Goal: Check status: Check status

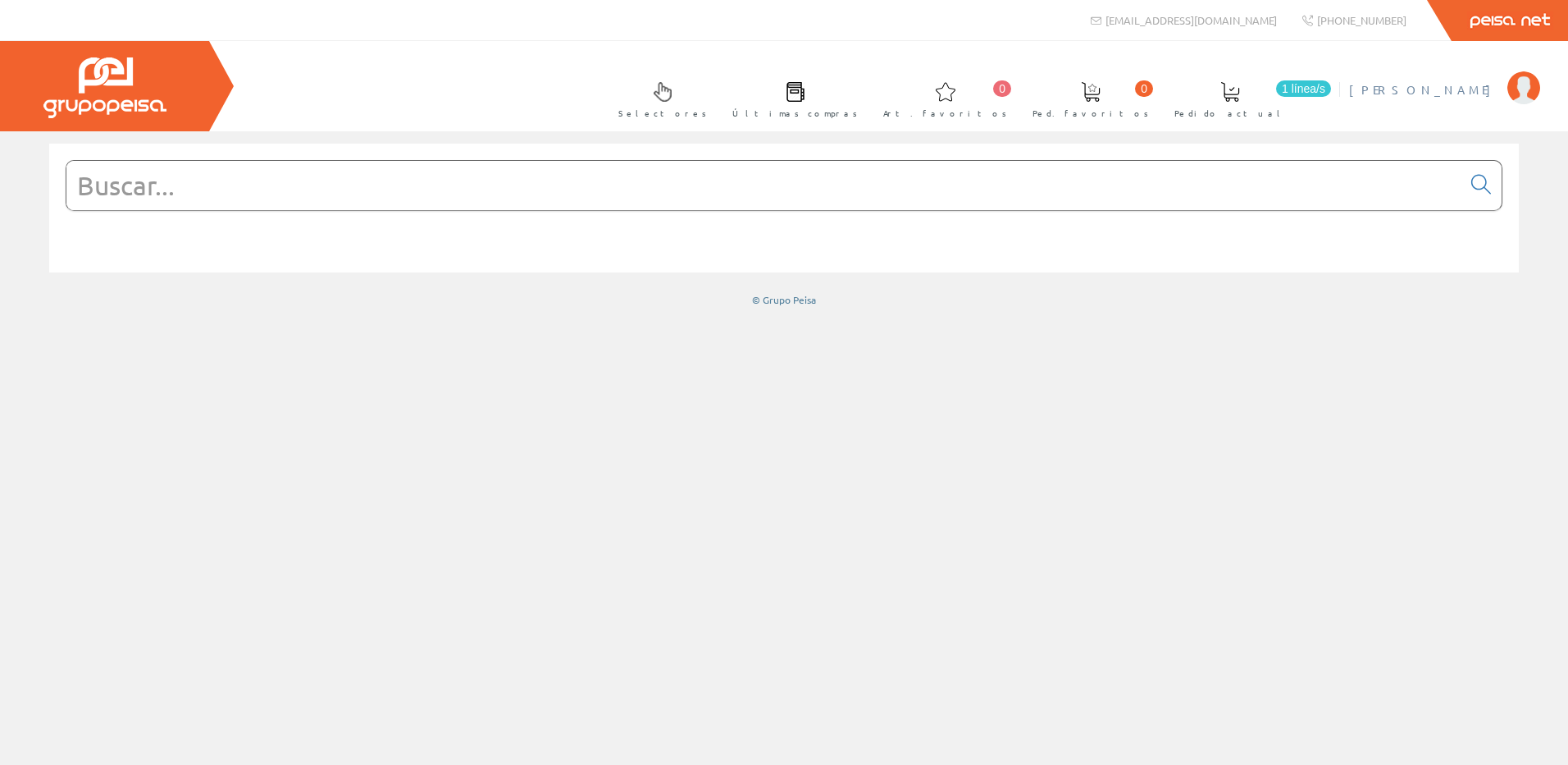
click at [1473, 85] on span "[PERSON_NAME]" at bounding box center [1424, 89] width 150 height 17
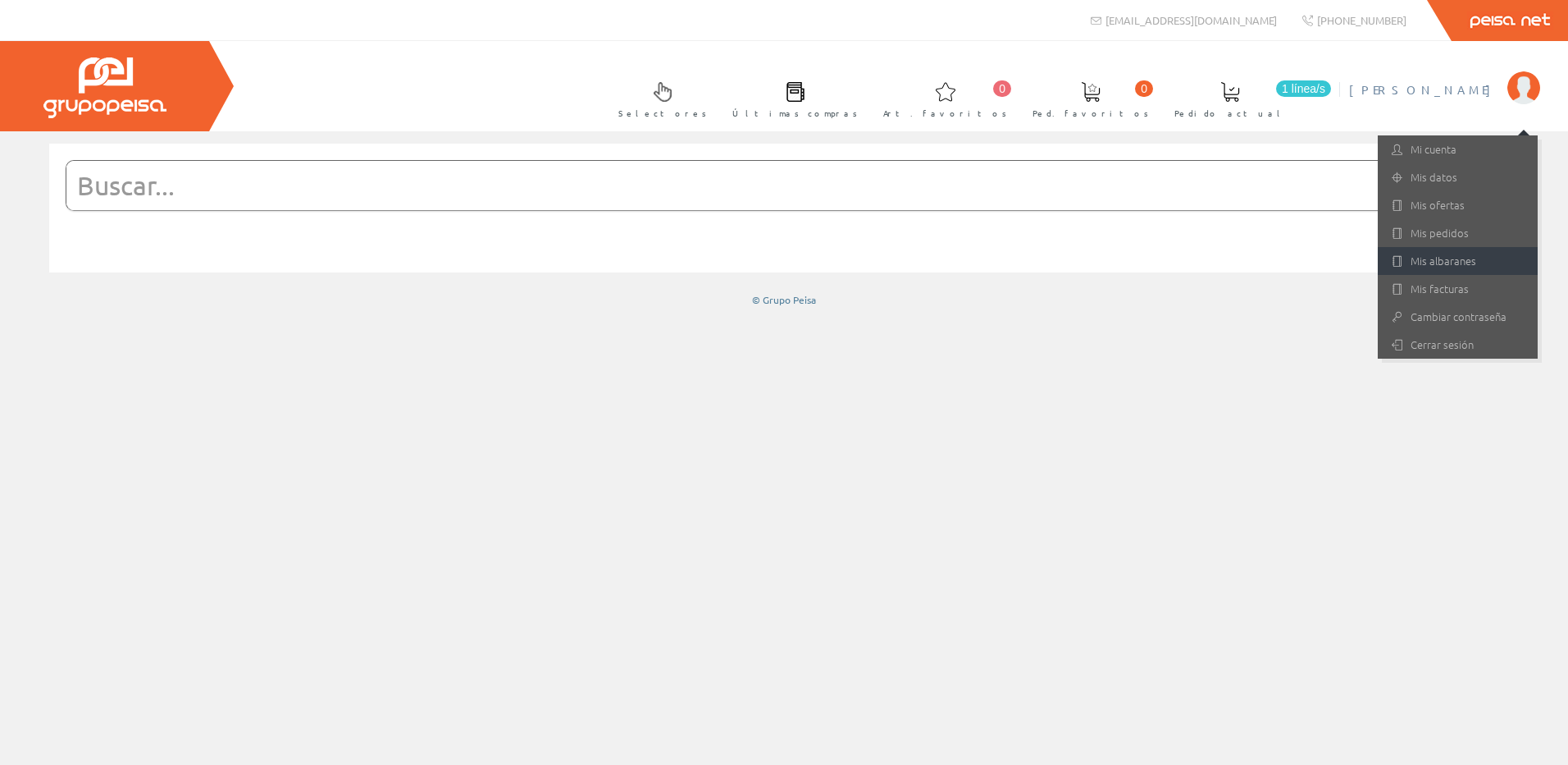
click at [1443, 265] on link "Mis albaranes" at bounding box center [1457, 261] width 160 height 28
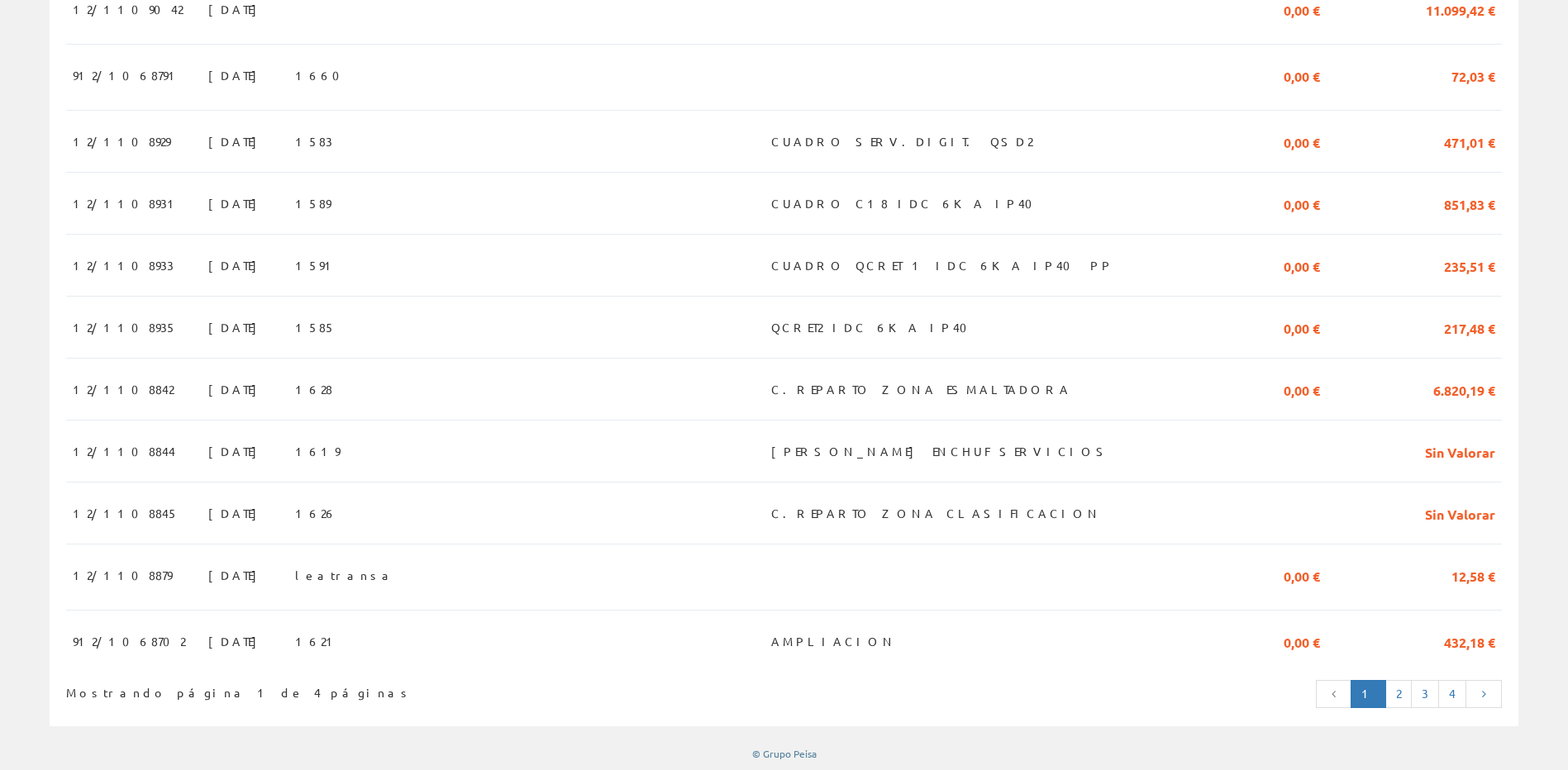
scroll to position [1360, 0]
click at [919, 506] on span "C.REPARTO ZONA CLASIFICACION" at bounding box center [936, 510] width 330 height 28
click at [208, 504] on span "[DATE]" at bounding box center [237, 510] width 57 height 28
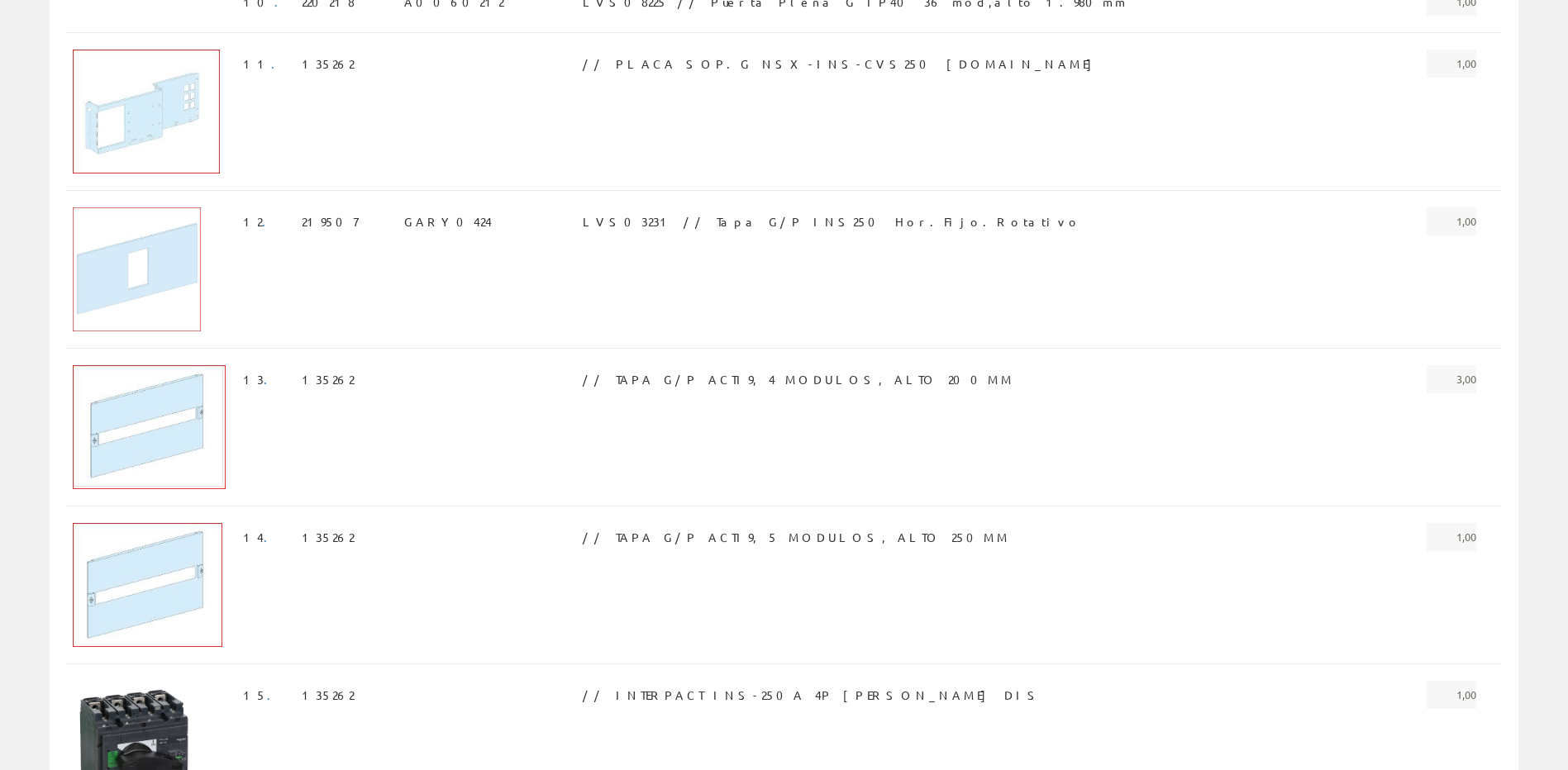
scroll to position [1960, 0]
